Goal: Find specific page/section: Find specific page/section

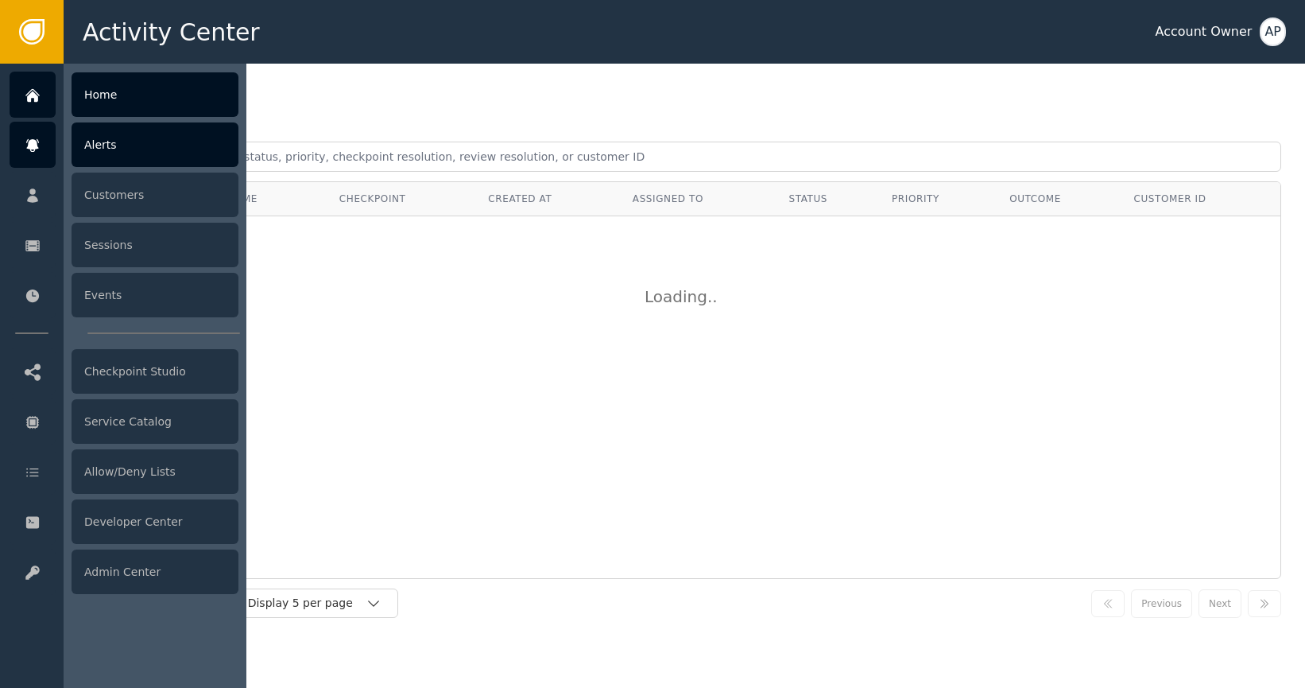
click at [36, 98] on icon at bounding box center [32, 96] width 11 height 11
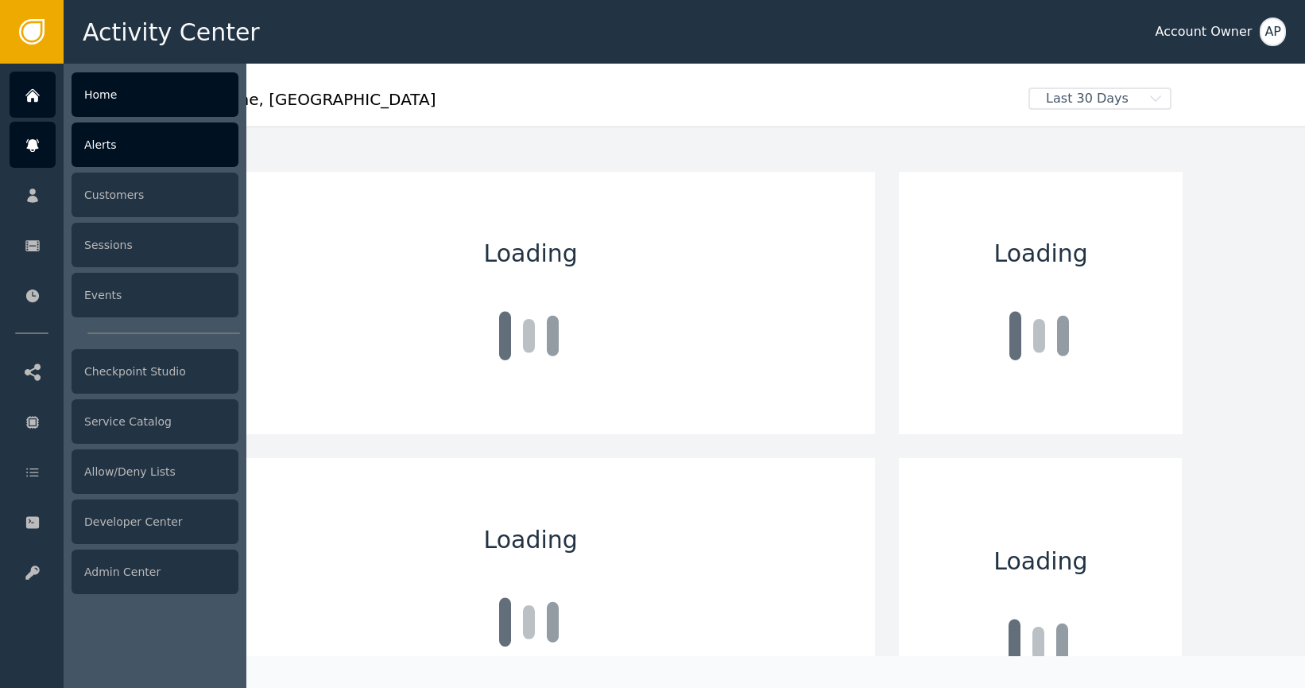
click at [34, 147] on icon at bounding box center [32, 145] width 12 height 13
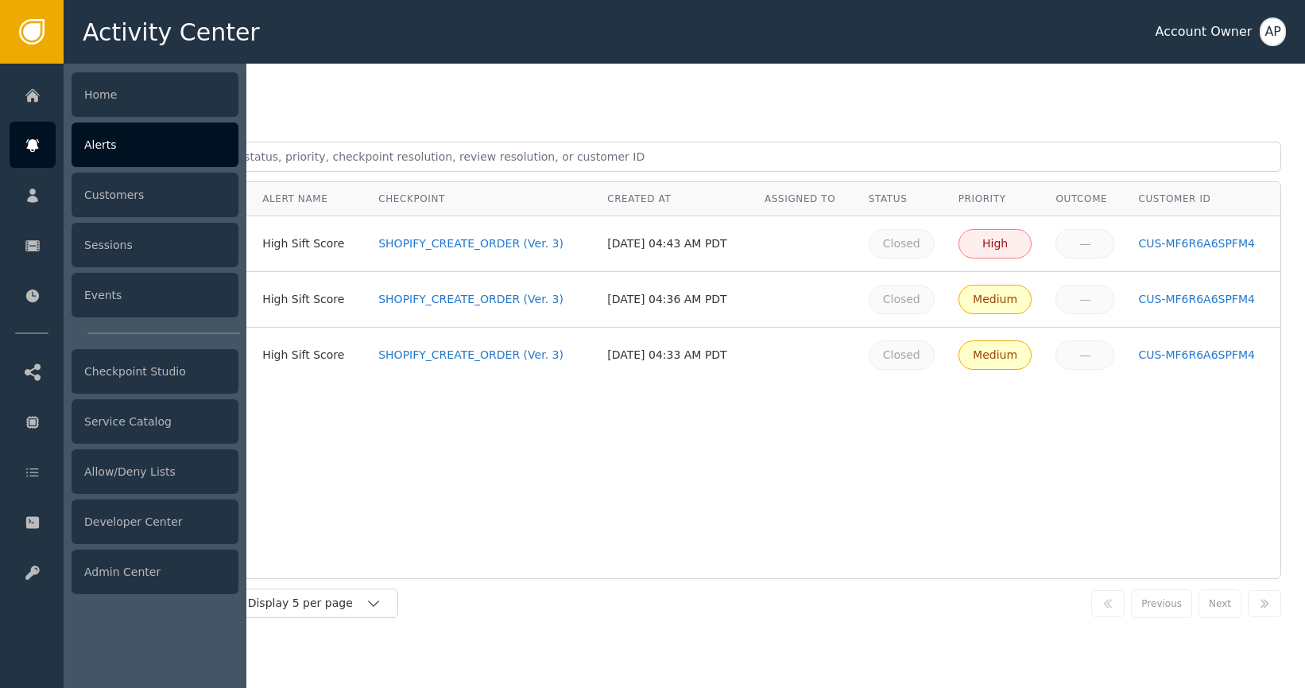
click at [33, 143] on icon at bounding box center [32, 145] width 12 height 13
click at [105, 186] on div "Customers" at bounding box center [155, 194] width 167 height 45
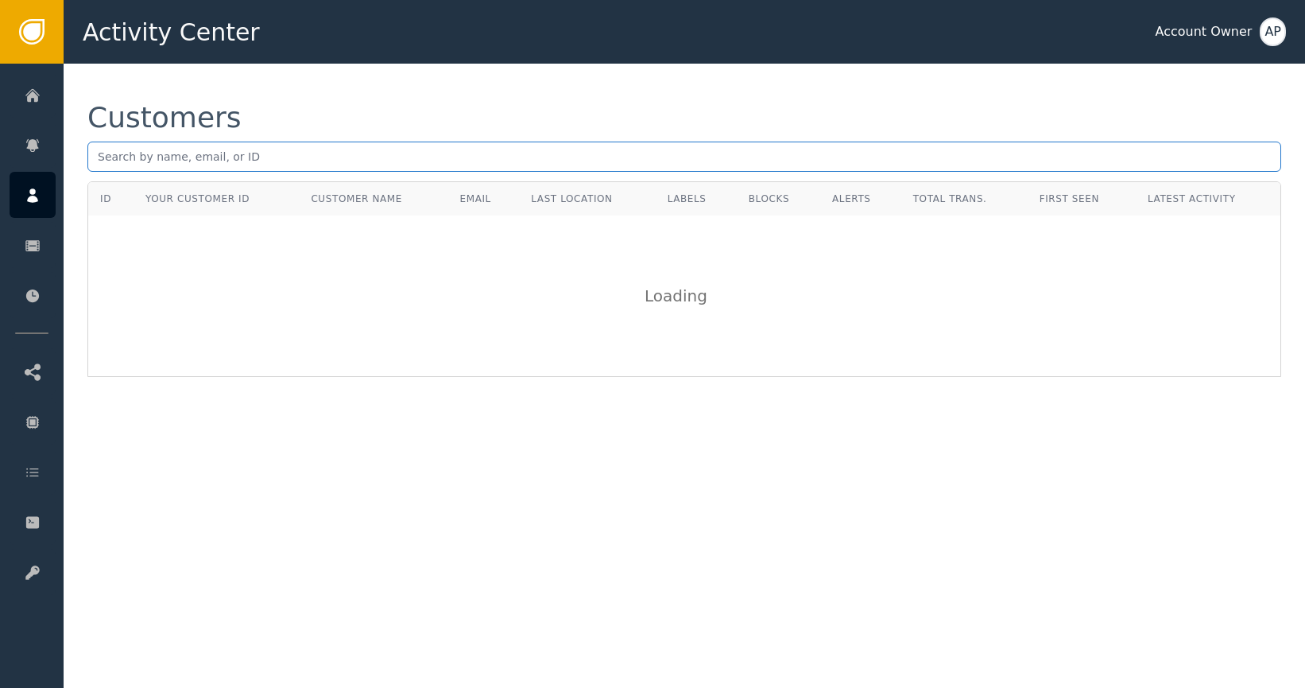
paste input "[EMAIL_ADDRESS][DOMAIN_NAME]"
click at [225, 161] on input "text" at bounding box center [684, 156] width 1194 height 30
type input "[EMAIL_ADDRESS][DOMAIN_NAME]"
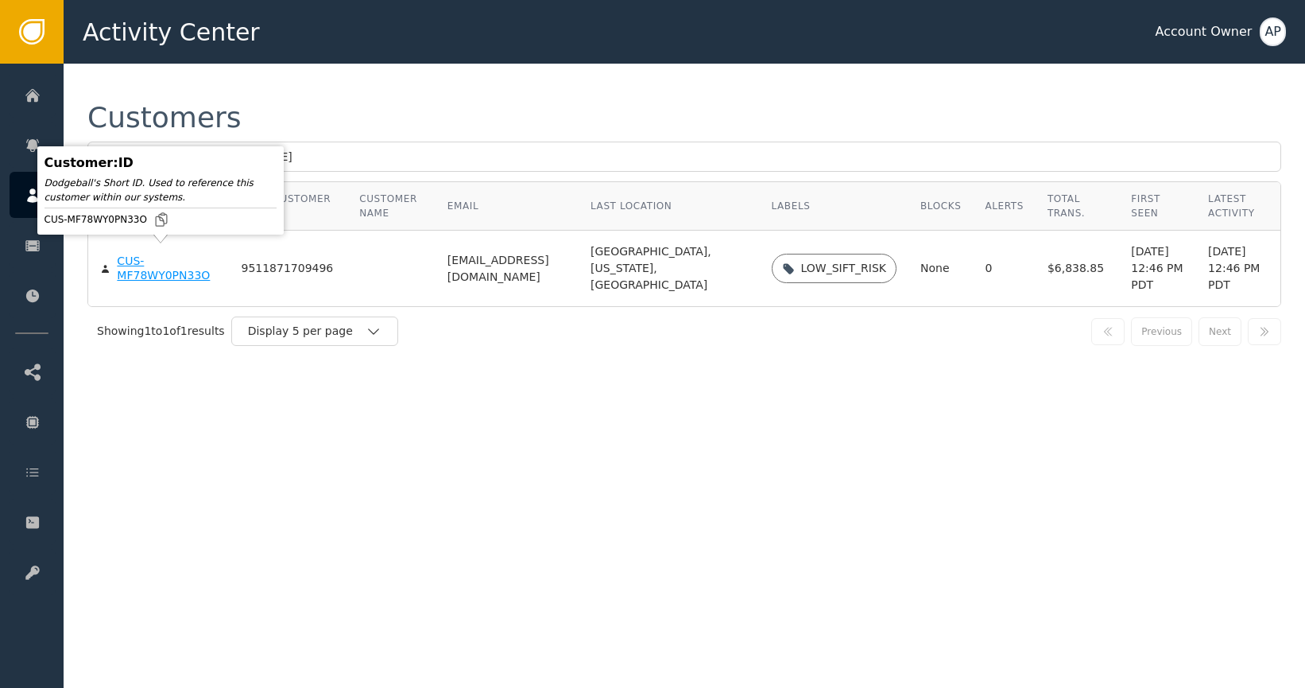
click at [161, 263] on div "CUS-MF78WY0PN33O" at bounding box center [167, 268] width 100 height 28
